Goal: Information Seeking & Learning: Learn about a topic

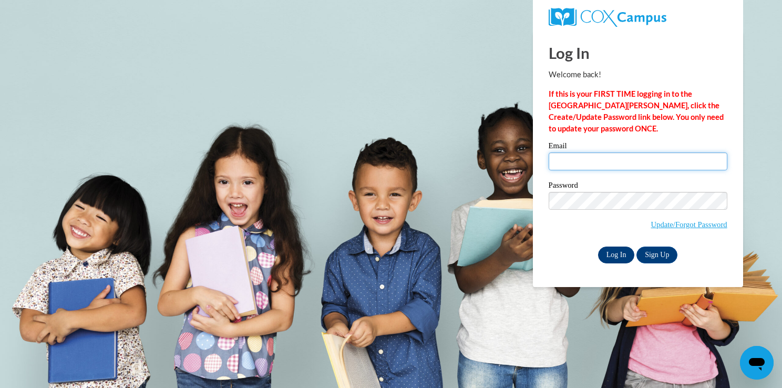
type input "ssdesmond@yahoo.com"
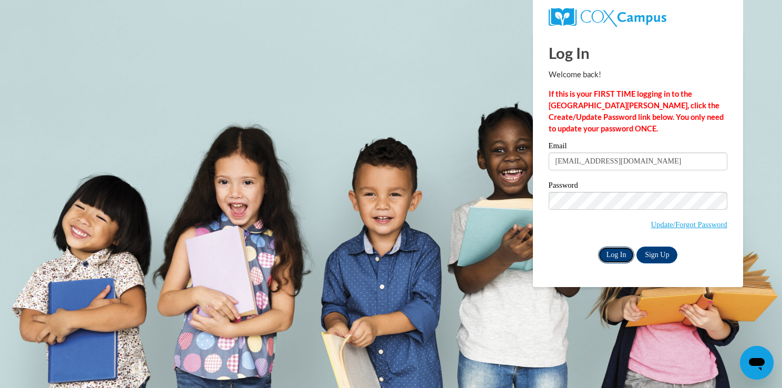
click at [613, 257] on input "Log In" at bounding box center [616, 254] width 37 height 17
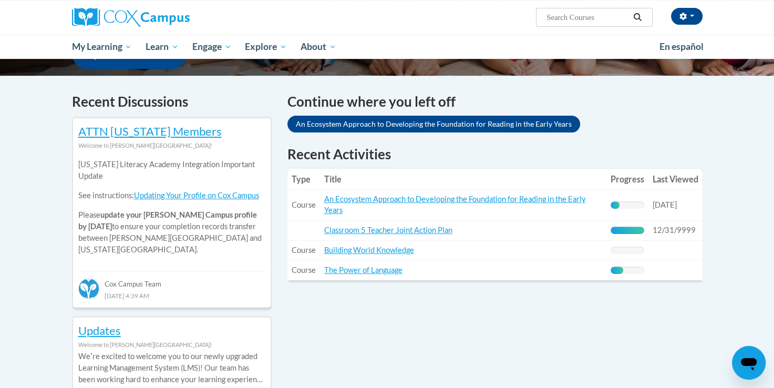
scroll to position [295, 0]
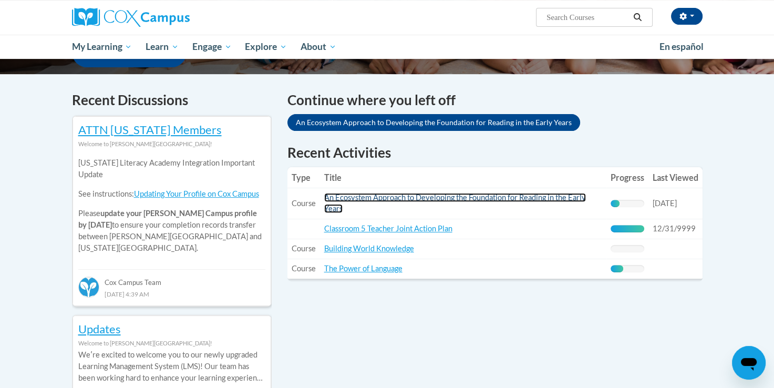
click at [530, 196] on link "An Ecosystem Approach to Developing the Foundation for Reading in the Early Yea…" at bounding box center [455, 203] width 262 height 20
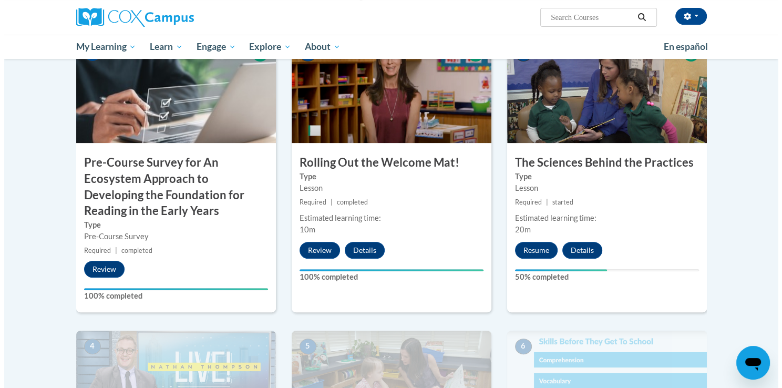
scroll to position [286, 0]
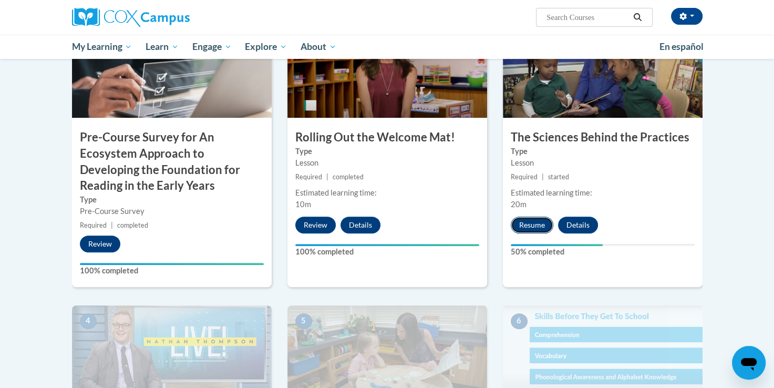
click at [534, 226] on button "Resume" at bounding box center [532, 224] width 43 height 17
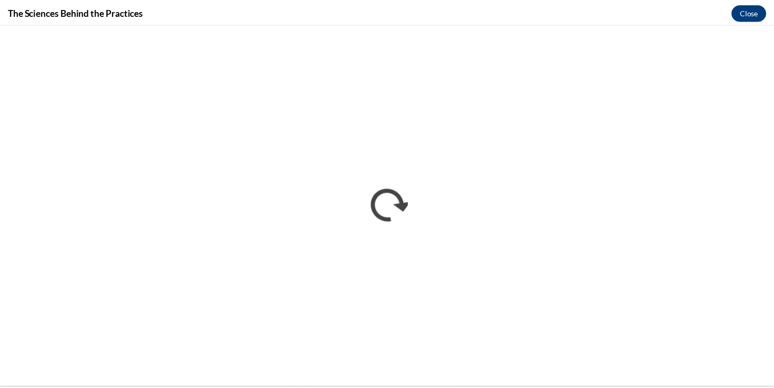
scroll to position [0, 0]
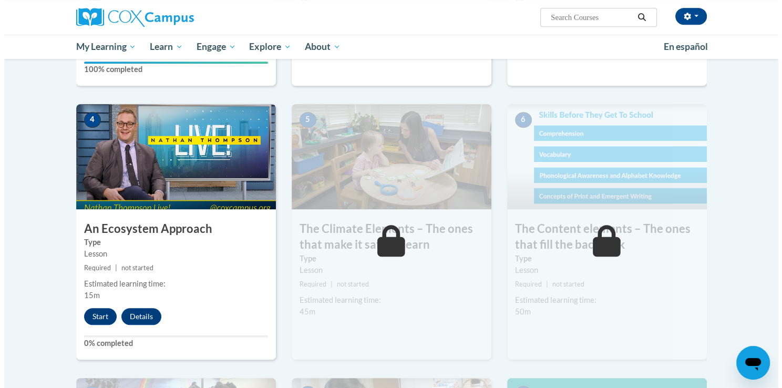
scroll to position [488, 0]
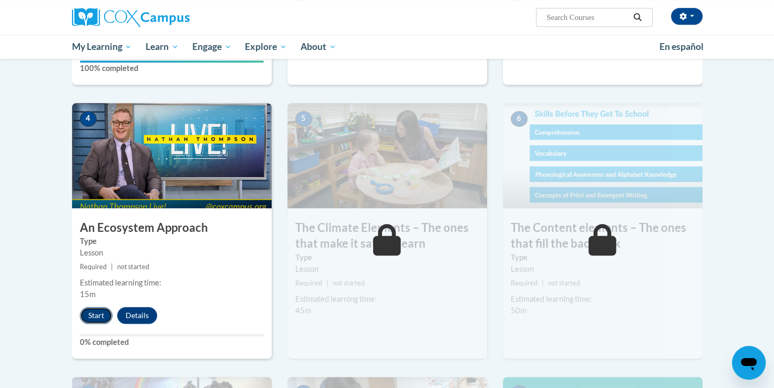
click at [102, 314] on button "Start" at bounding box center [96, 315] width 33 height 17
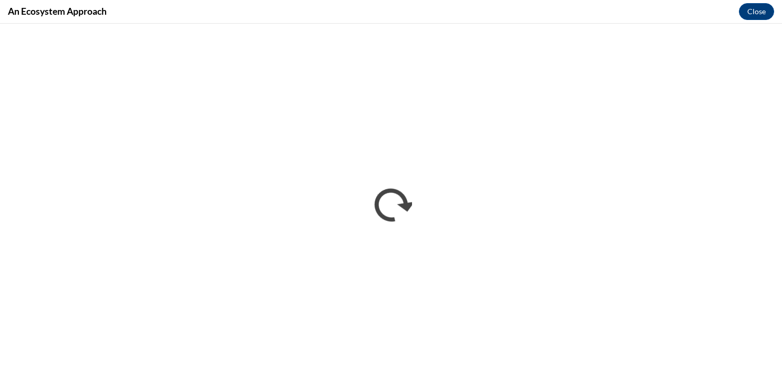
scroll to position [0, 0]
